Goal: Find specific page/section: Find specific page/section

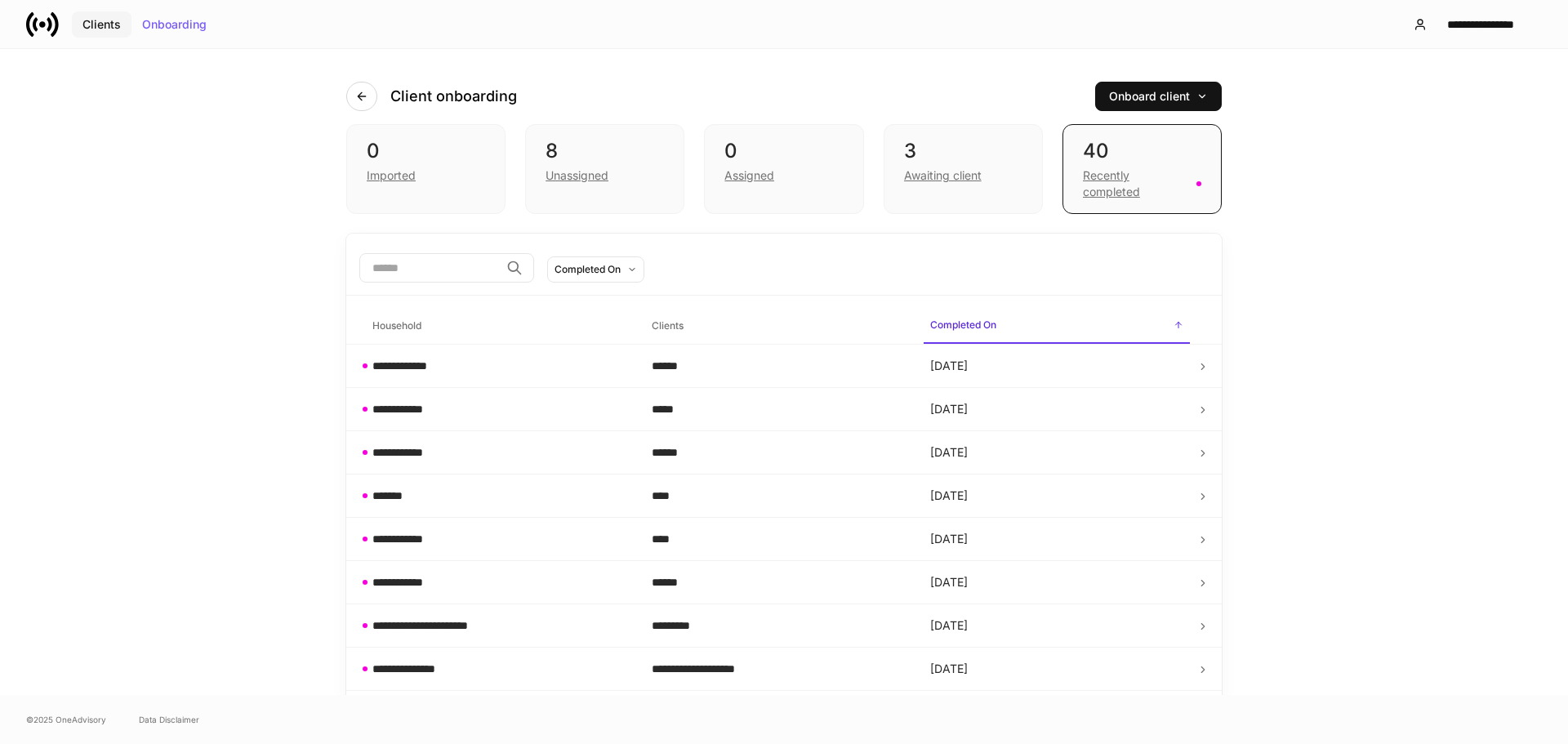
click at [98, 26] on div "Clients" at bounding box center [101, 24] width 38 height 12
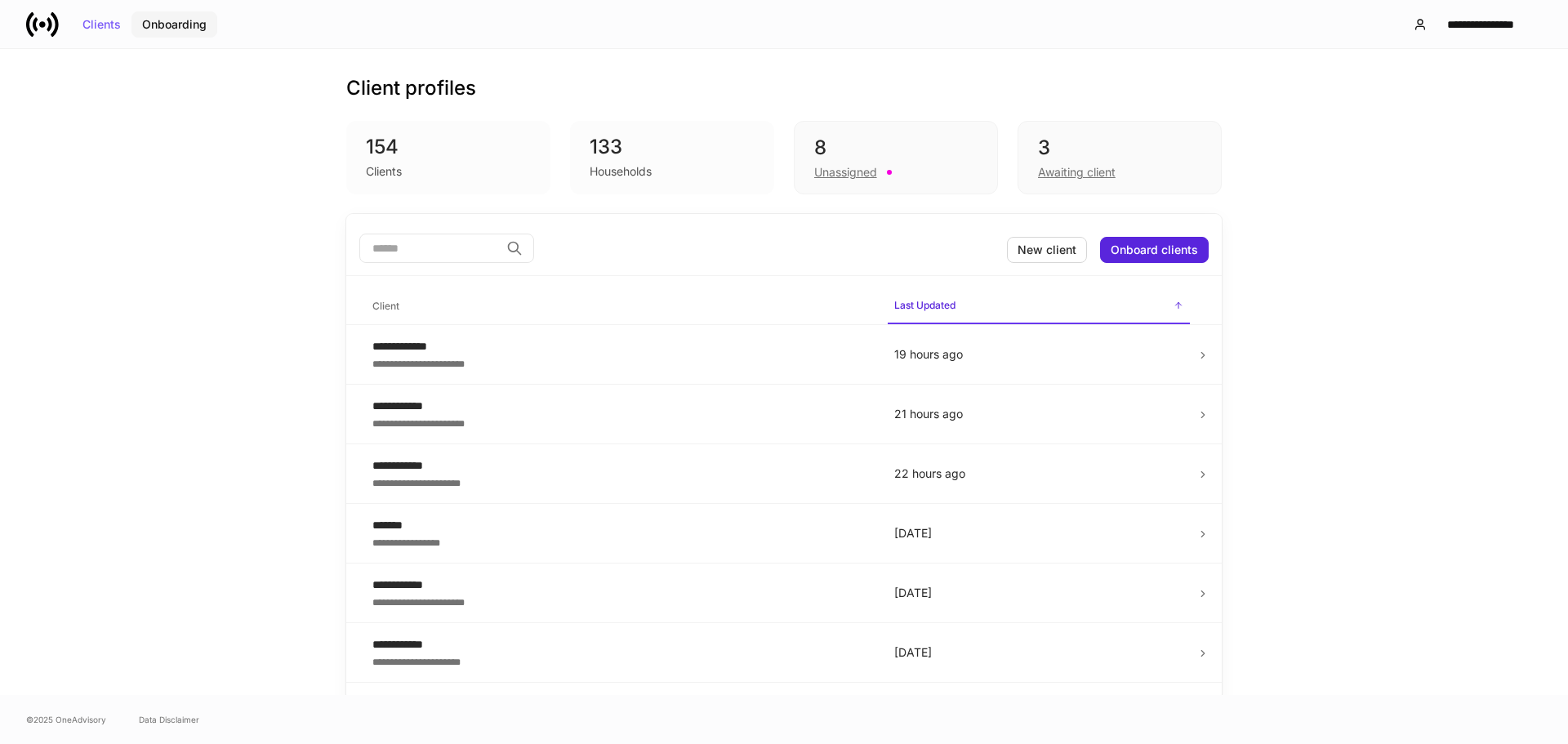
click at [177, 19] on div "Onboarding" at bounding box center [174, 24] width 65 height 12
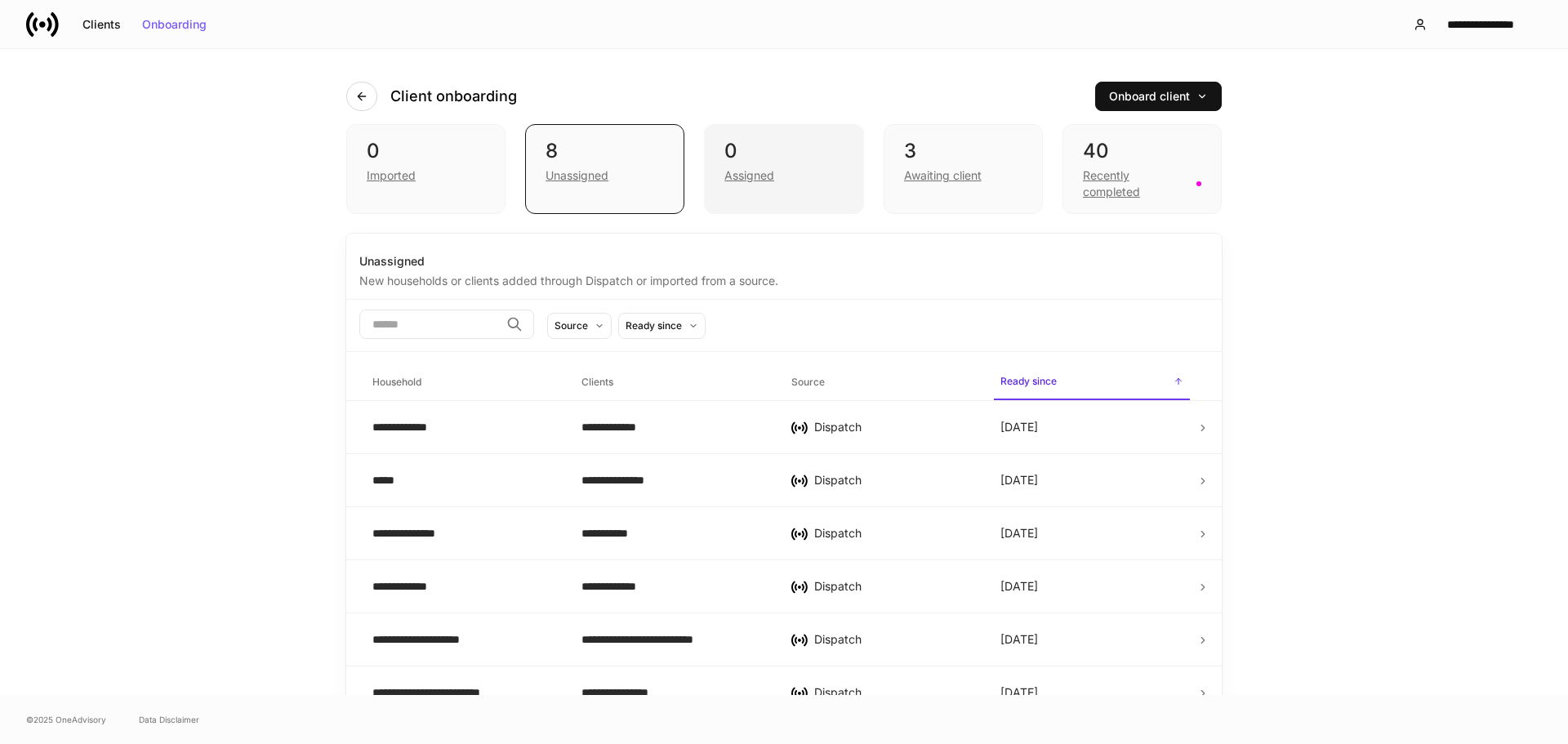
click at [764, 178] on div "Assigned" at bounding box center [749, 176] width 50 height 16
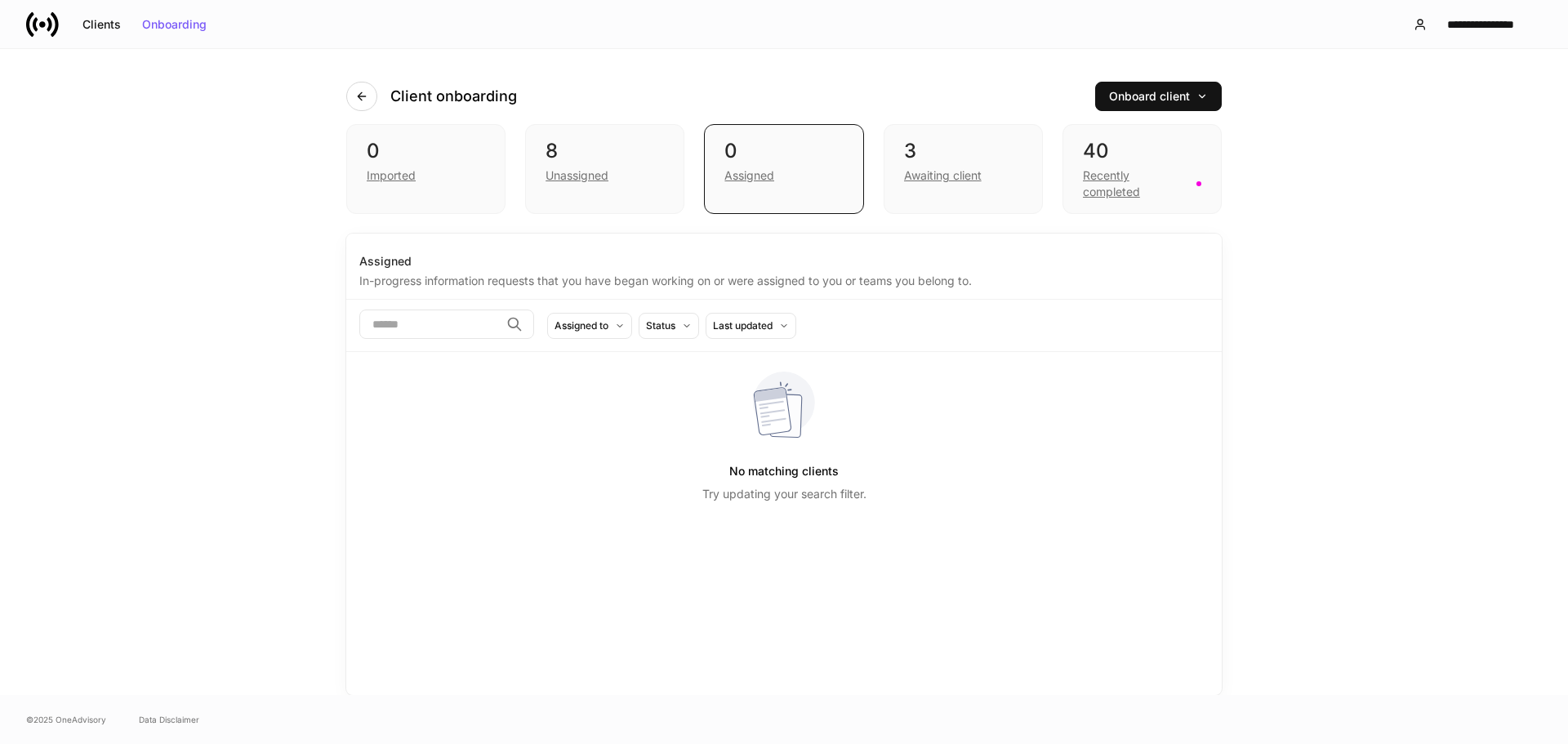
click at [769, 74] on div "Client onboarding Onboard client" at bounding box center [783, 86] width 875 height 75
click at [1116, 166] on div "Recently completed" at bounding box center [1142, 182] width 119 height 36
